Goal: Task Accomplishment & Management: Manage account settings

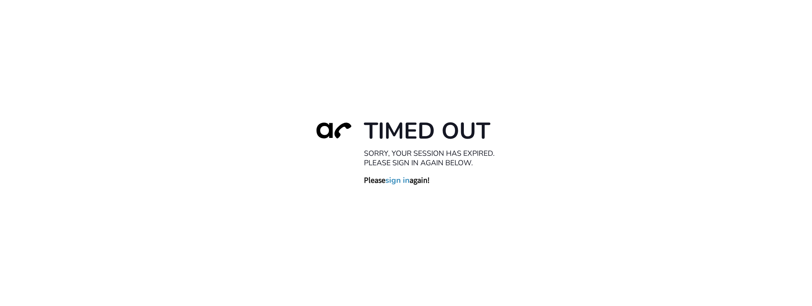
click at [94, 292] on div "Timed Out Sorry, your session has expired. Please sign in again below. Please s…" at bounding box center [406, 153] width 812 height 306
click at [128, 290] on div "Timed Out Sorry, your session has expired. Please sign in again below. Please s…" at bounding box center [406, 153] width 812 height 306
click at [69, 269] on div "Timed Out Sorry, your session has expired. Please sign in again below. Please s…" at bounding box center [406, 153] width 812 height 306
click at [283, 266] on div "Timed Out Sorry, your session has expired. Please sign in again below. Please s…" at bounding box center [406, 153] width 812 height 306
click at [359, 183] on link "sign in" at bounding box center [397, 180] width 24 height 10
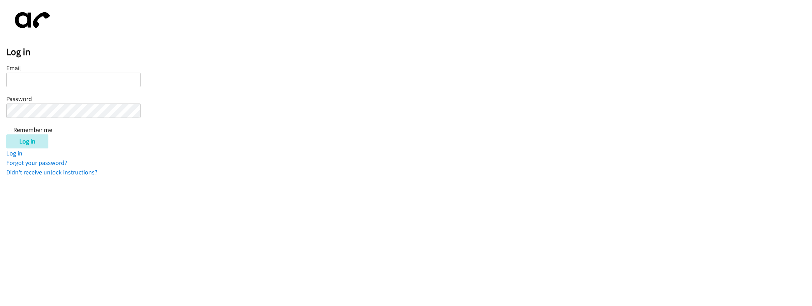
click at [45, 82] on input "Email" at bounding box center [73, 80] width 134 height 14
type input "J"
type input "jerlandez@lendingpoint.com"
click at [6, 134] on input "Log in" at bounding box center [27, 141] width 42 height 14
